Goal: Task Accomplishment & Management: Check status

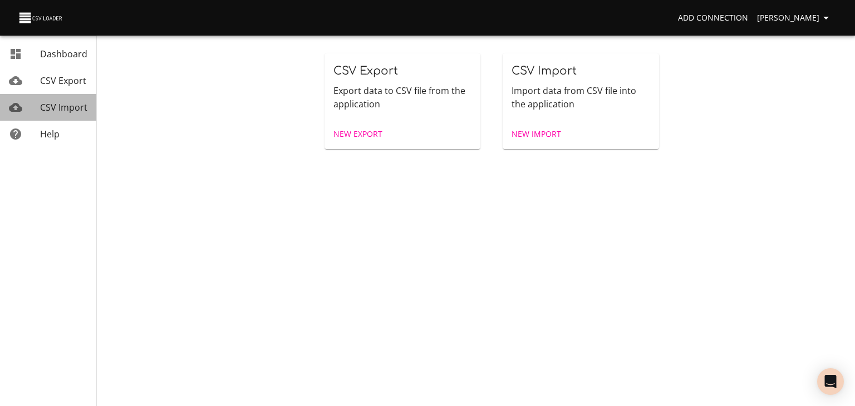
click at [65, 111] on span "CSV Import" at bounding box center [63, 107] width 47 height 12
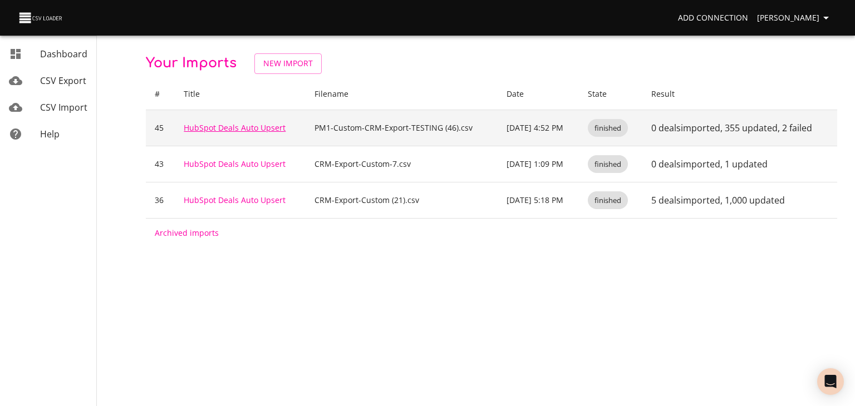
click at [203, 133] on link "HubSpot Deals Auto Upsert" at bounding box center [235, 127] width 102 height 11
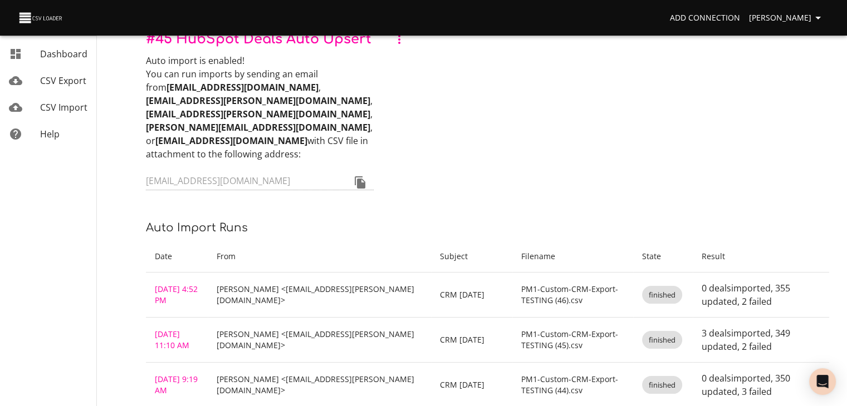
scroll to position [111, 0]
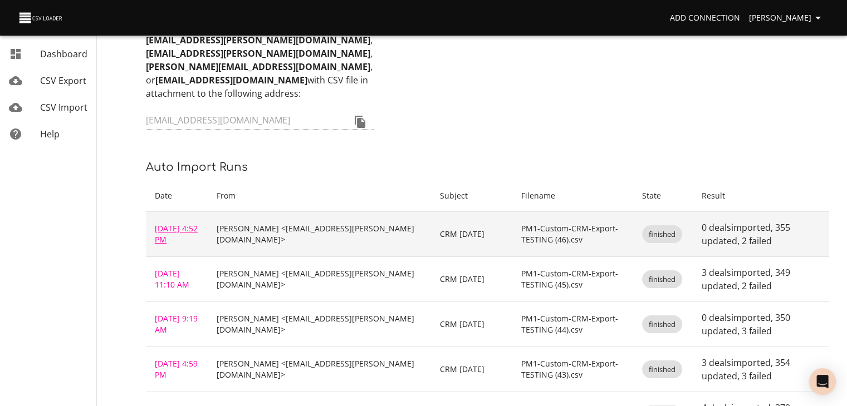
click at [180, 245] on link "[DATE] 4:52 PM" at bounding box center [176, 234] width 43 height 22
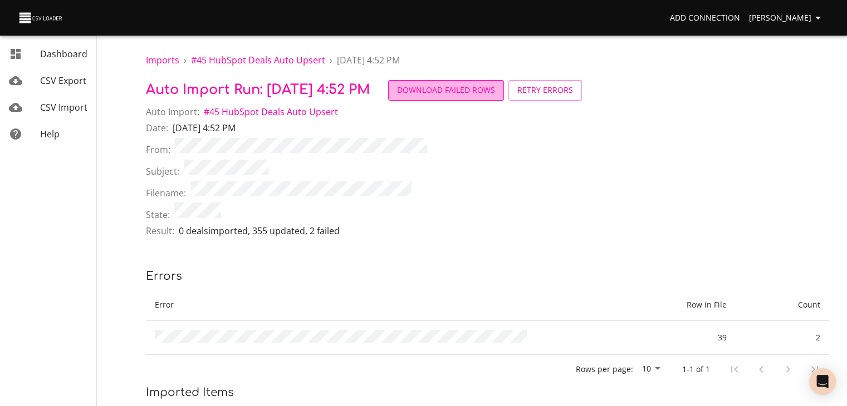
click at [495, 94] on span "Download Failed Rows" at bounding box center [446, 91] width 98 height 14
